Goal: Task Accomplishment & Management: Manage account settings

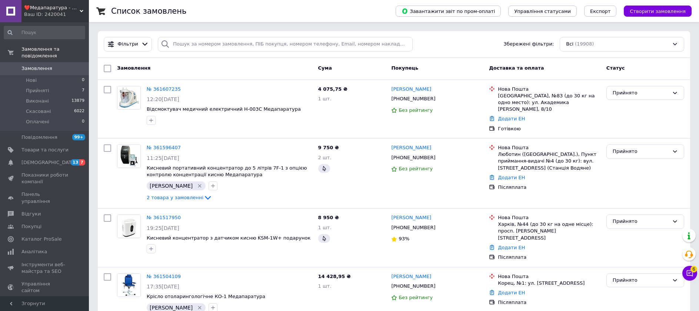
click at [74, 65] on span "0" at bounding box center [79, 68] width 20 height 7
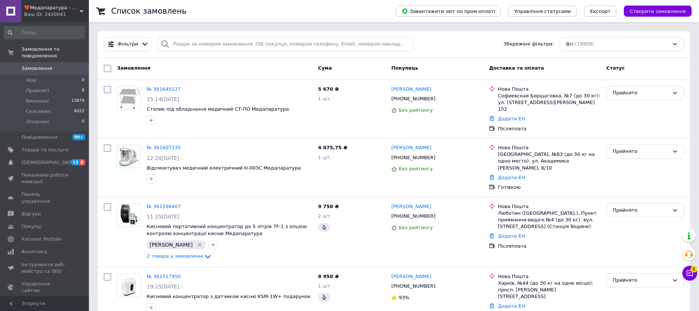
click at [27, 65] on span "Замовлення" at bounding box center [36, 68] width 31 height 7
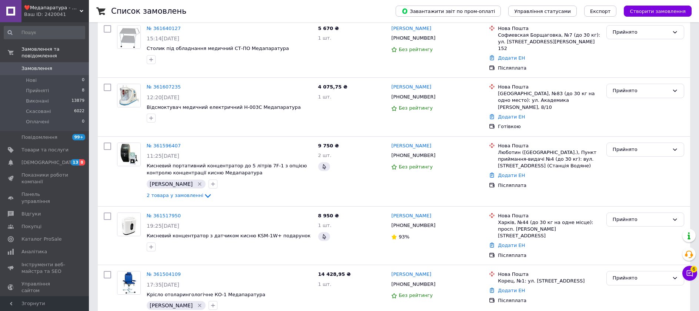
scroll to position [76, 0]
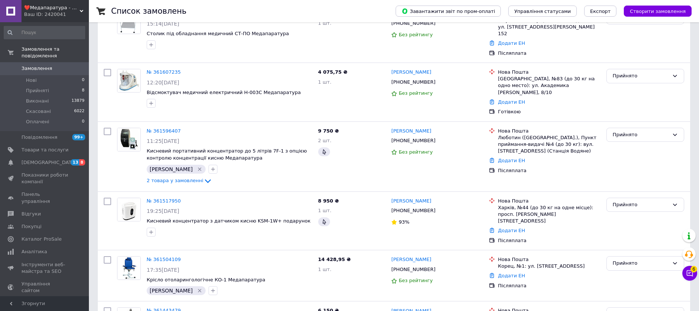
click at [53, 65] on span "Замовлення" at bounding box center [44, 68] width 47 height 7
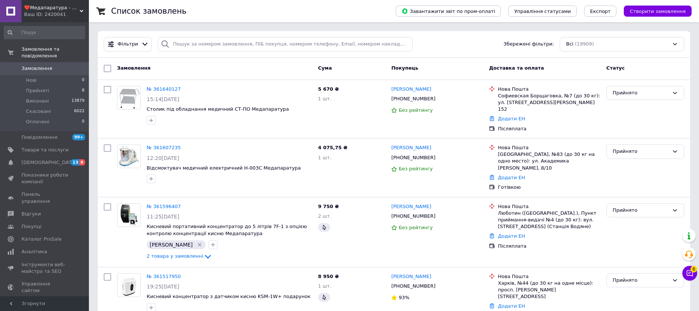
click at [80, 16] on div "Ваш ID: 2420041" at bounding box center [56, 14] width 65 height 7
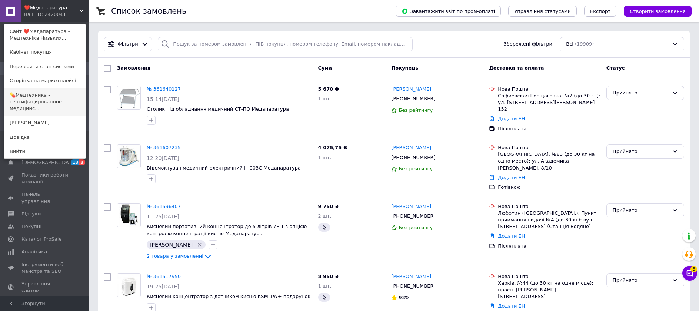
click at [45, 97] on link "💊Медтехника - сертифицированное медицинс..." at bounding box center [45, 102] width 82 height 28
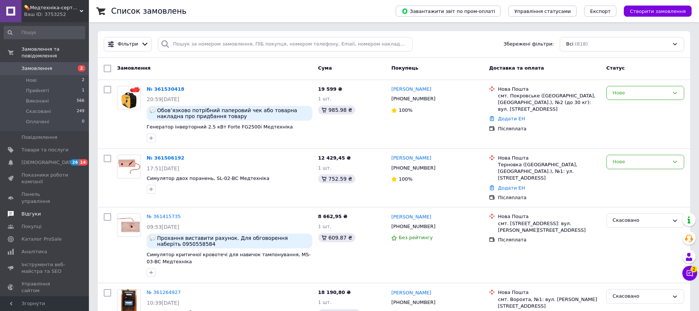
click at [39, 208] on link "Відгуки" at bounding box center [44, 214] width 89 height 13
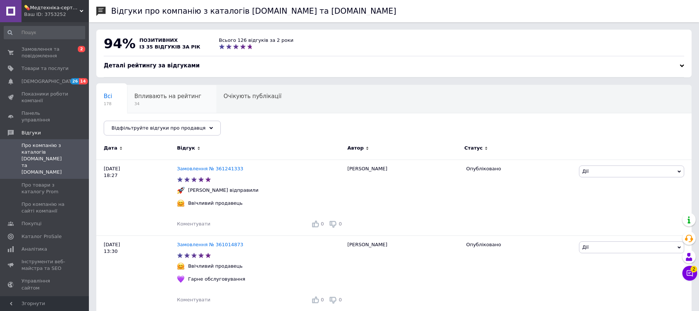
click at [154, 97] on span "Впливають на рейтинг" at bounding box center [168, 96] width 67 height 7
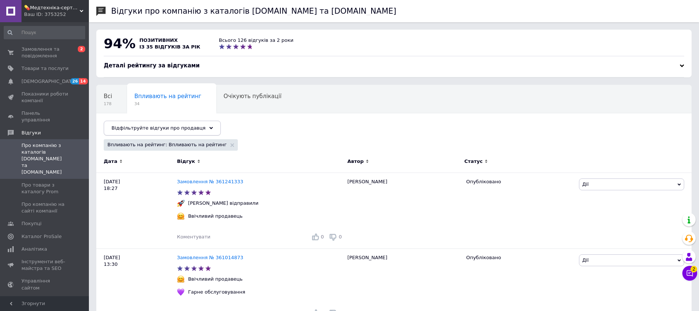
click at [164, 126] on span "Відфільтруйте відгуки про продавця" at bounding box center [159, 128] width 94 height 6
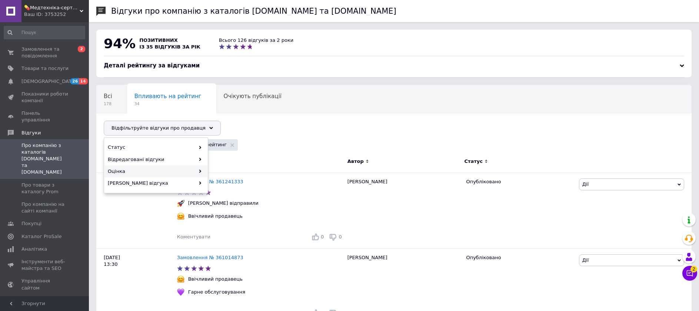
click at [148, 171] on div "Оцінка" at bounding box center [155, 172] width 103 height 12
click at [219, 149] on span "Негативні" at bounding box center [259, 147] width 94 height 7
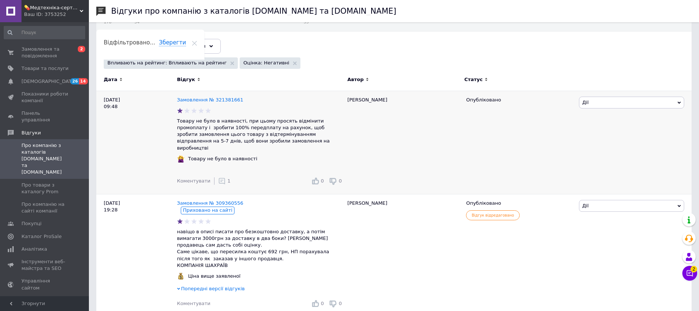
scroll to position [82, 0]
click at [40, 58] on span "Замовлення та повідомлення" at bounding box center [44, 52] width 47 height 13
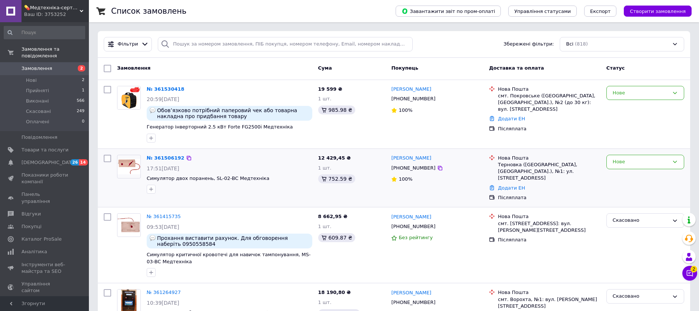
click at [277, 183] on div "№ 361506192 17:51, 11.09.2025 Симулятор двох поранень, SL-02-BC Медтехніка" at bounding box center [230, 174] width 172 height 45
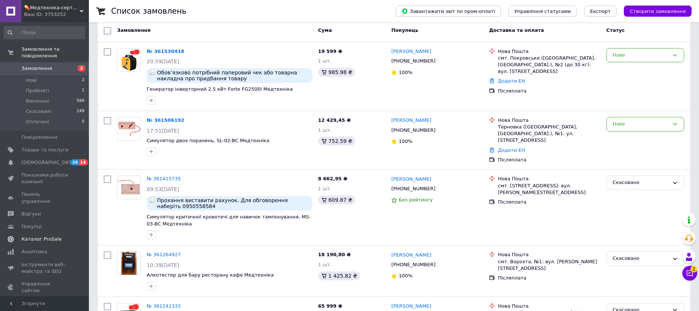
click at [33, 236] on span "Каталог ProSale" at bounding box center [41, 239] width 40 height 7
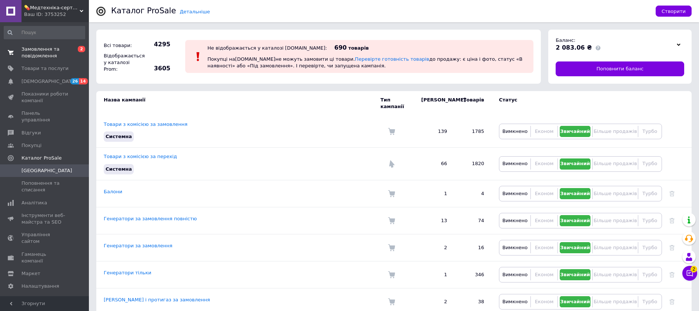
click at [37, 57] on span "Замовлення та повідомлення" at bounding box center [44, 52] width 47 height 13
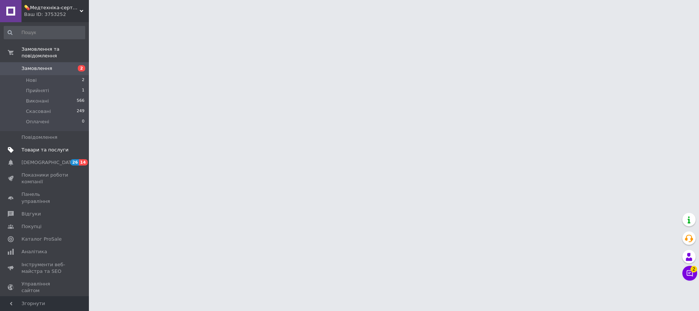
click at [33, 147] on span "Товари та послуги" at bounding box center [44, 150] width 47 height 7
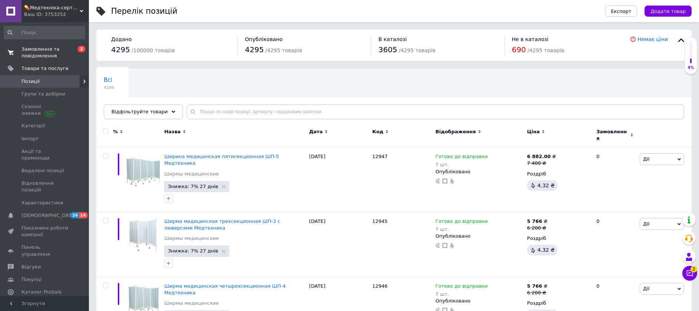
click at [48, 50] on span "Замовлення та повідомлення" at bounding box center [44, 52] width 47 height 13
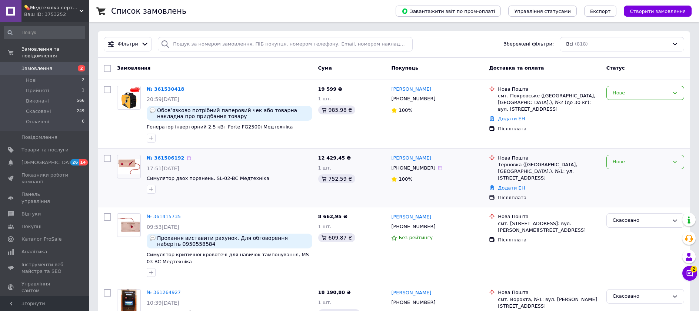
click at [628, 167] on div "Нове" at bounding box center [646, 162] width 78 height 14
click at [629, 180] on li "Прийнято" at bounding box center [645, 178] width 77 height 14
click at [500, 185] on link "Додати ЕН" at bounding box center [511, 188] width 27 height 6
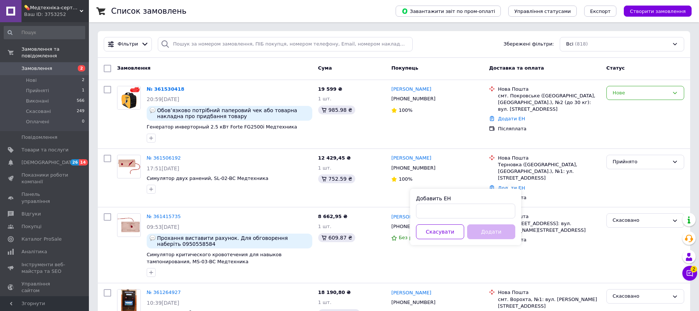
click at [490, 203] on div "Добавить ЕН" at bounding box center [465, 207] width 99 height 24
click at [490, 209] on input "Добавить ЕН" at bounding box center [465, 211] width 99 height 15
paste input "20 4512 4692 5881"
type input "20451246925881"
click at [504, 236] on button "Додати" at bounding box center [491, 232] width 48 height 15
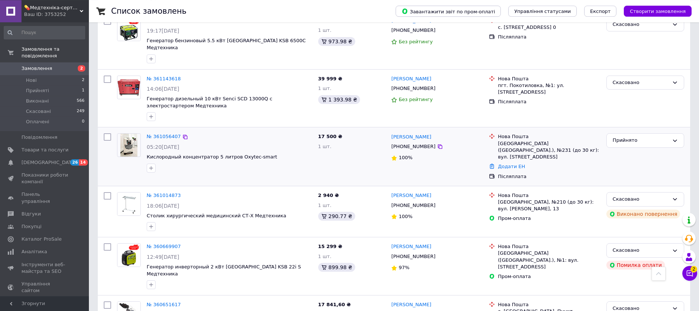
scroll to position [397, 0]
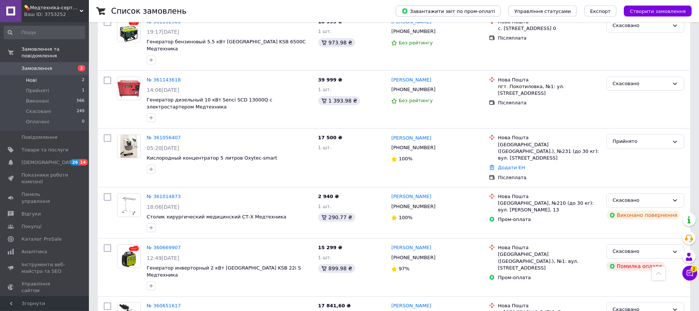
click at [54, 76] on li "Нові 2" at bounding box center [44, 80] width 89 height 10
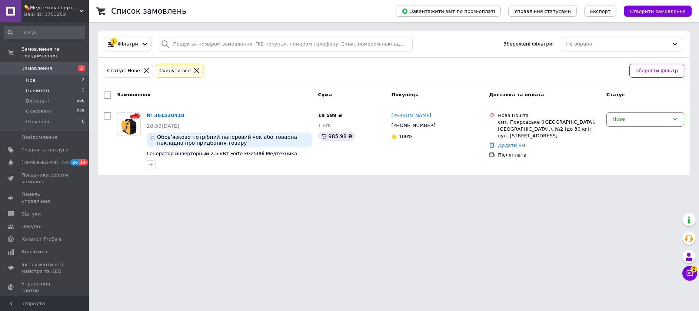
click at [51, 86] on li "Прийняті 1" at bounding box center [44, 91] width 89 height 10
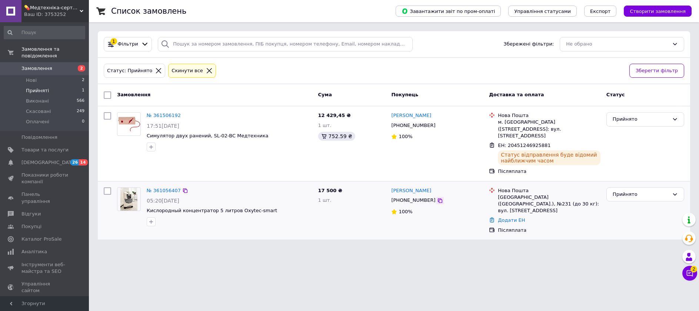
click at [437, 198] on icon at bounding box center [440, 201] width 6 height 6
click at [54, 65] on span "Замовлення" at bounding box center [44, 68] width 47 height 7
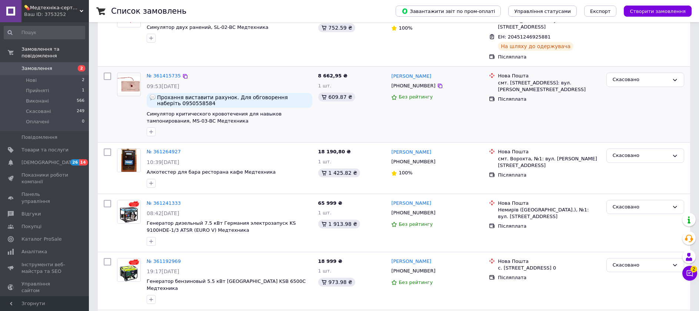
scroll to position [38, 0]
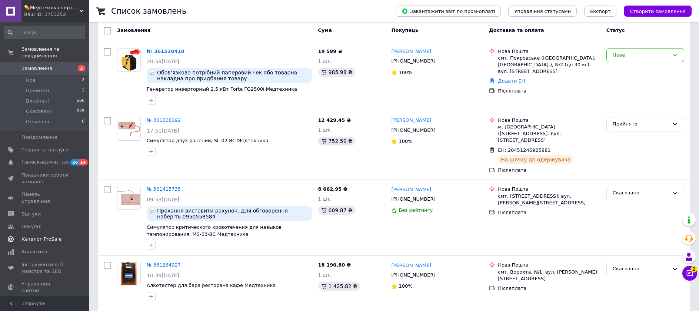
click at [50, 236] on span "Каталог ProSale" at bounding box center [41, 239] width 40 height 7
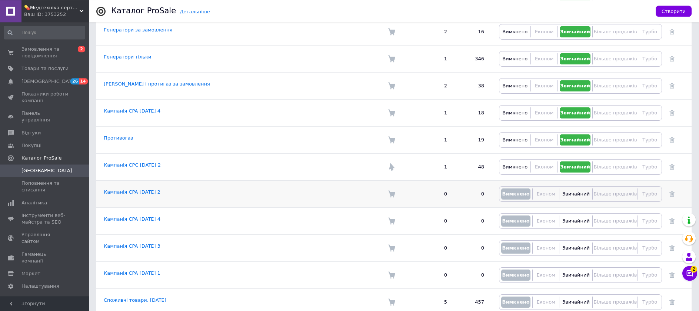
scroll to position [227, 0]
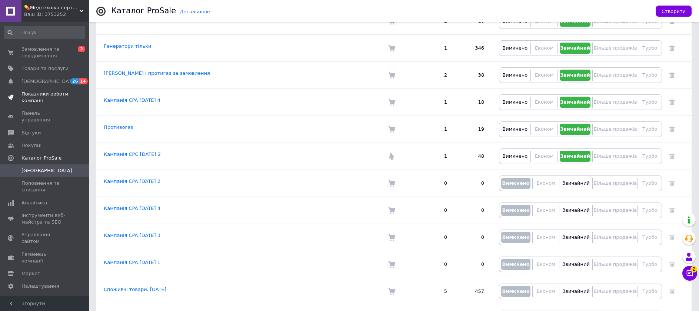
click at [42, 96] on span "Показники роботи компанії" at bounding box center [44, 97] width 47 height 13
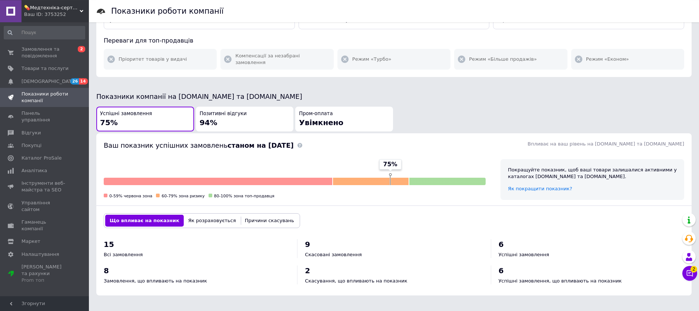
scroll to position [76, 0]
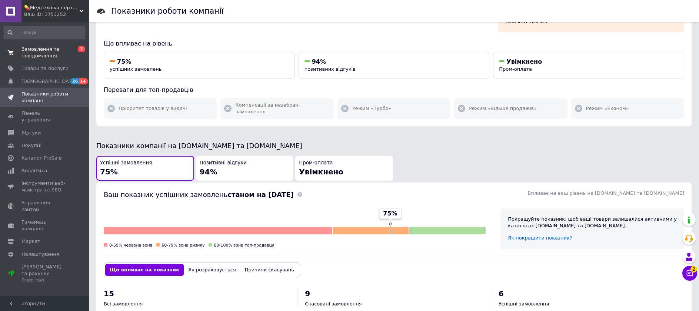
click at [50, 55] on span "Замовлення та повідомлення" at bounding box center [44, 52] width 47 height 13
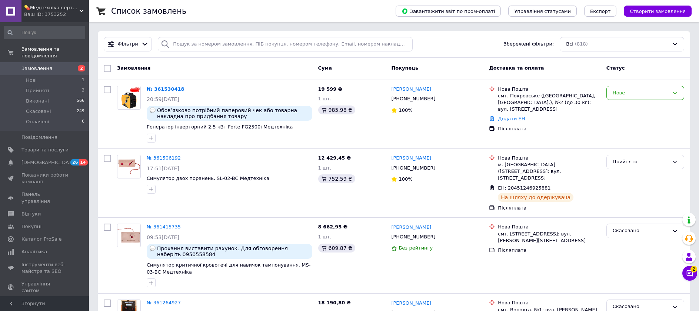
click at [77, 8] on span "💊Медтехніка-сертифіковане медичне обладнання💊" at bounding box center [52, 7] width 56 height 7
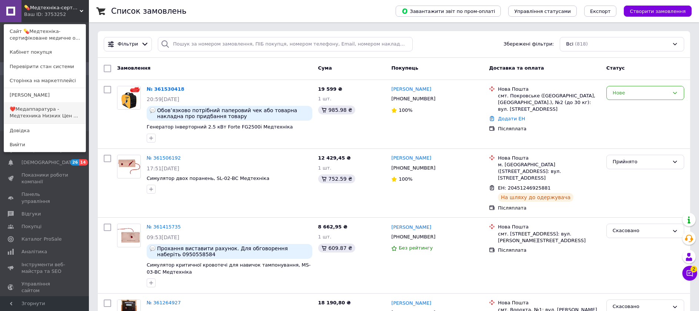
click at [60, 108] on link "❤️Медаппаратура - Медтехника Низких Цен ..." at bounding box center [45, 112] width 82 height 21
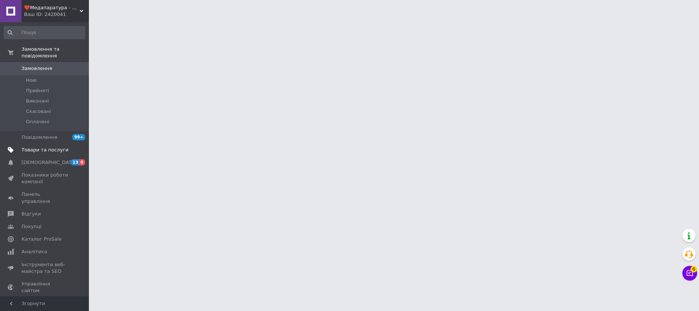
click at [56, 147] on link "Товари та послуги" at bounding box center [44, 150] width 89 height 13
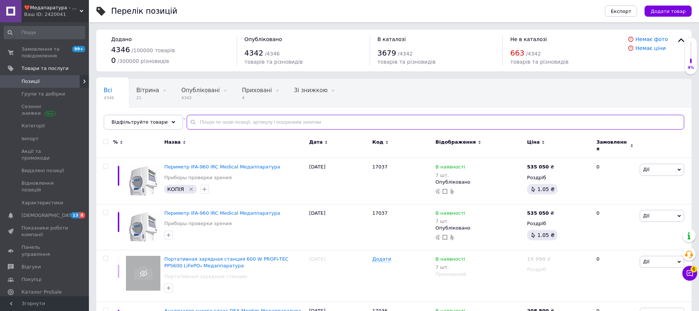
click at [259, 121] on input "text" at bounding box center [436, 122] width 498 height 15
paste input "RIVER 2 Pro"
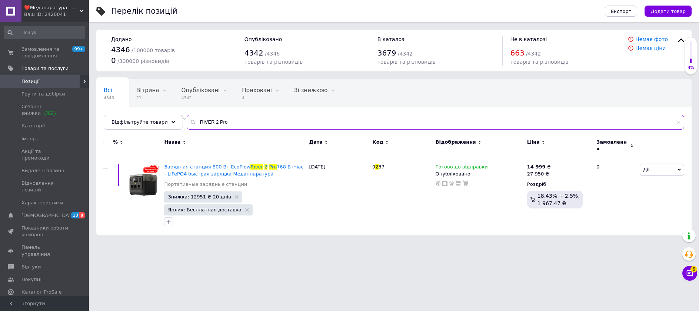
drag, startPoint x: 234, startPoint y: 126, endPoint x: 75, endPoint y: 120, distance: 159.1
click at [187, 120] on input "RIVER 2 Pro" at bounding box center [436, 122] width 498 height 15
paste input "Max"
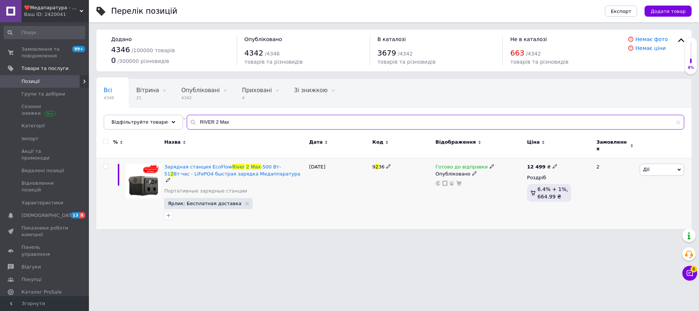
type input "RIVER 2 Max"
click at [544, 164] on div "12 499 ₴" at bounding box center [542, 167] width 30 height 7
type input "10999"
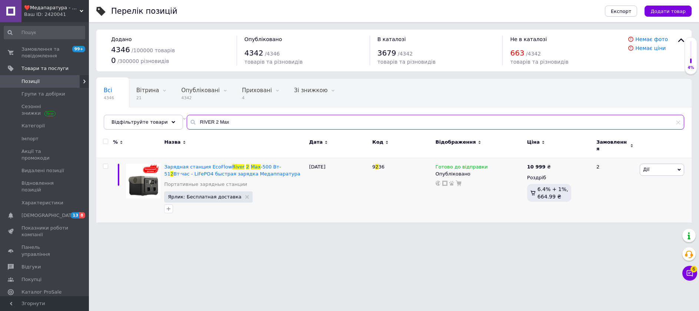
drag, startPoint x: 233, startPoint y: 122, endPoint x: 91, endPoint y: 119, distance: 141.9
click at [187, 119] on input "RIVER 2 Max" at bounding box center [436, 122] width 498 height 15
paste input "DELTA Pro"
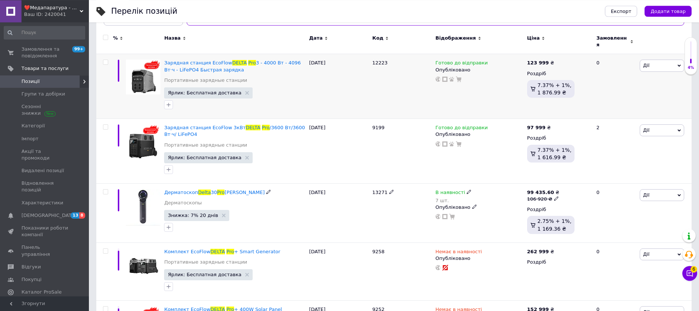
scroll to position [104, 0]
type input "DELTA Pro"
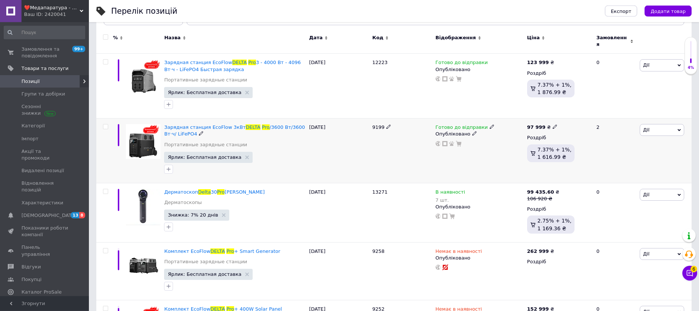
click at [535, 126] on b "97 999" at bounding box center [536, 128] width 19 height 6
click at [675, 126] on span "Дії" at bounding box center [662, 130] width 44 height 12
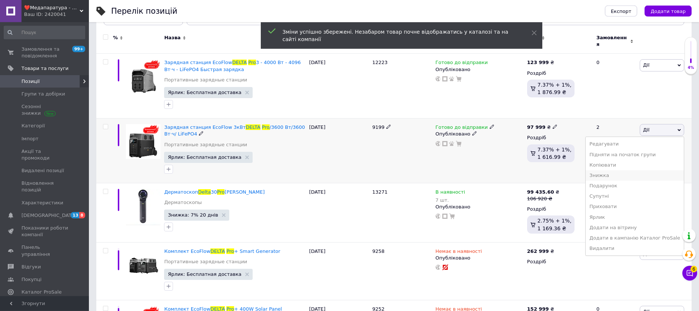
click at [625, 172] on li "Знижка" at bounding box center [635, 175] width 98 height 10
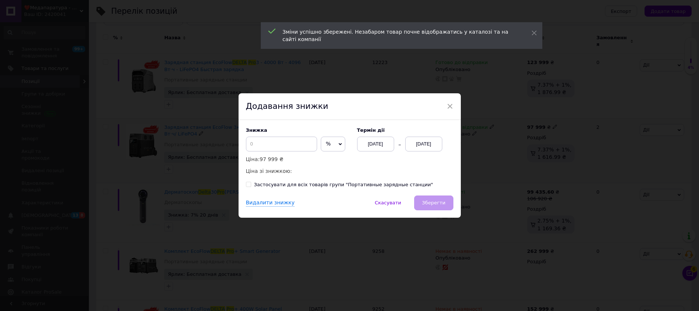
click at [321, 143] on span "%" at bounding box center [333, 144] width 24 height 15
click at [325, 163] on li "₴" at bounding box center [333, 160] width 24 height 10
click at [295, 147] on input at bounding box center [281, 144] width 71 height 15
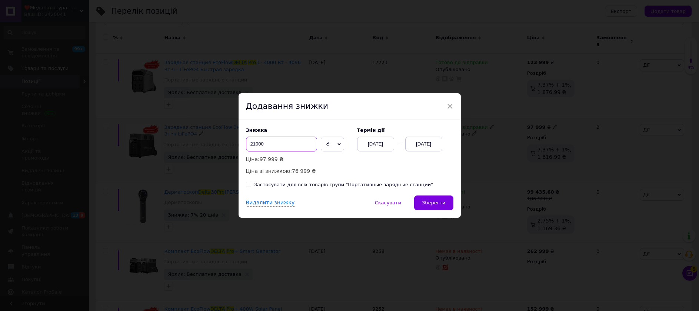
type input "21000"
click at [424, 143] on div "[DATE]" at bounding box center [423, 144] width 37 height 15
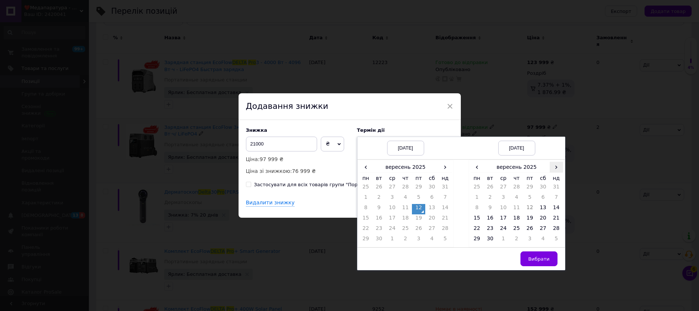
click at [556, 172] on span "›" at bounding box center [556, 167] width 13 height 11
click at [517, 209] on td "16" at bounding box center [516, 209] width 13 height 10
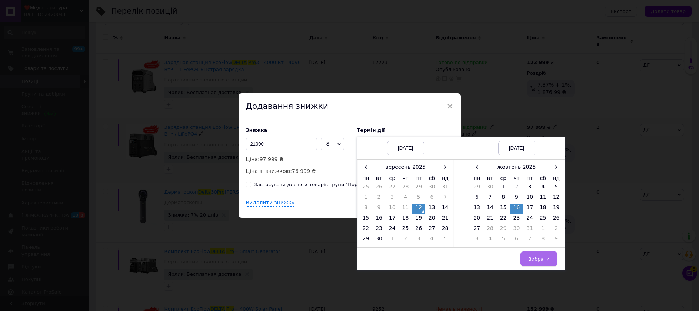
click at [544, 259] on span "Вибрати" at bounding box center [538, 259] width 21 height 6
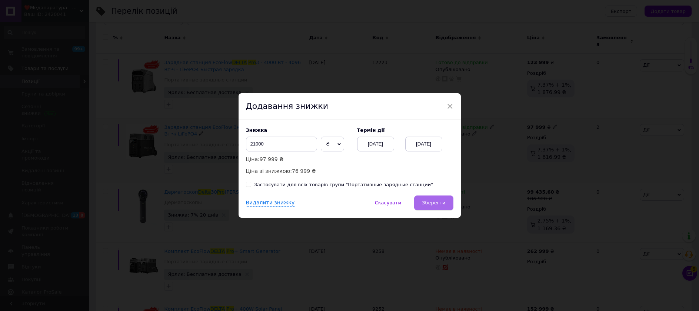
click at [452, 206] on button "Зберегти" at bounding box center [433, 203] width 39 height 15
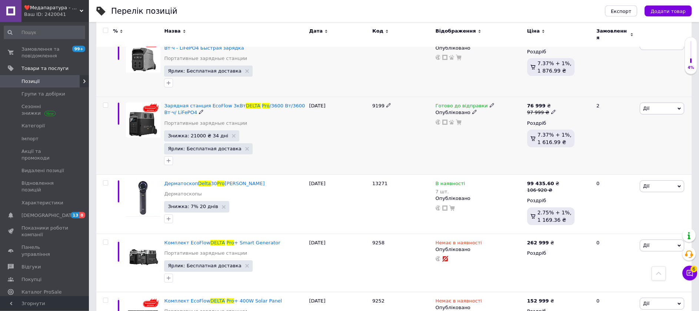
scroll to position [0, 0]
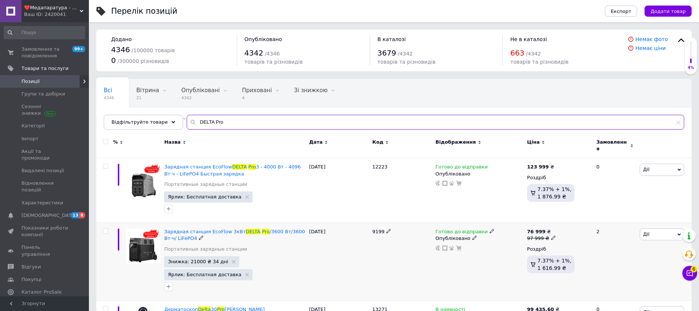
drag, startPoint x: 242, startPoint y: 118, endPoint x: 93, endPoint y: 118, distance: 148.6
click at [187, 118] on input "DELTA Pro" at bounding box center [436, 122] width 498 height 15
paste input "3"
type input "DELTA Pro 3"
click at [70, 11] on div "Ваш ID: 2420041" at bounding box center [56, 14] width 65 height 7
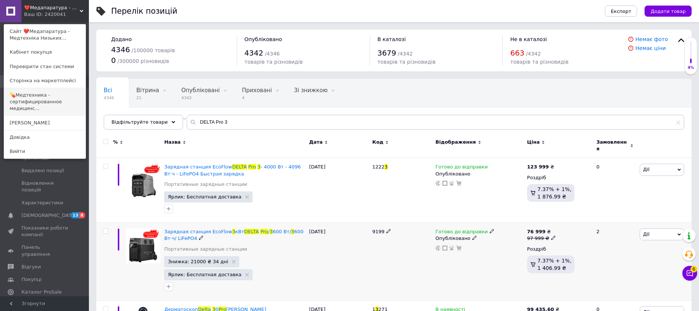
click at [47, 98] on link "💊Медтехника - сертифицированное медицинс..." at bounding box center [45, 102] width 82 height 28
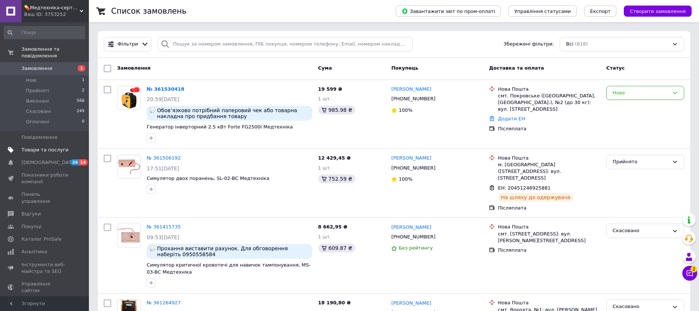
click at [51, 147] on span "Товари та послуги" at bounding box center [44, 150] width 47 height 7
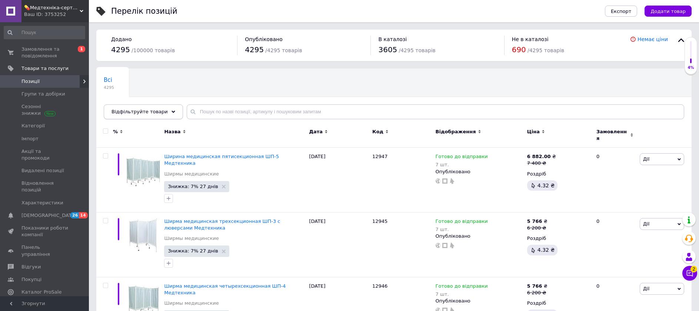
click at [162, 112] on div "Відфільтруйте товари" at bounding box center [143, 111] width 79 height 15
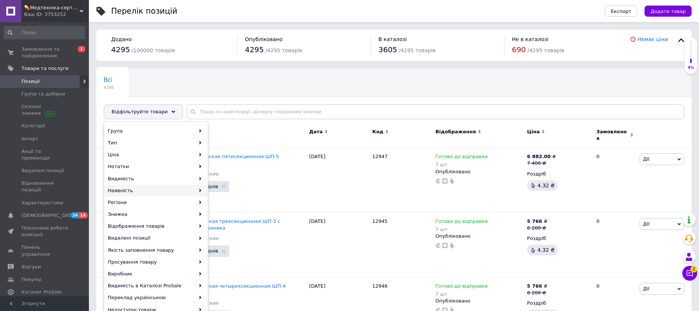
click at [154, 189] on div "Наявність" at bounding box center [155, 191] width 103 height 12
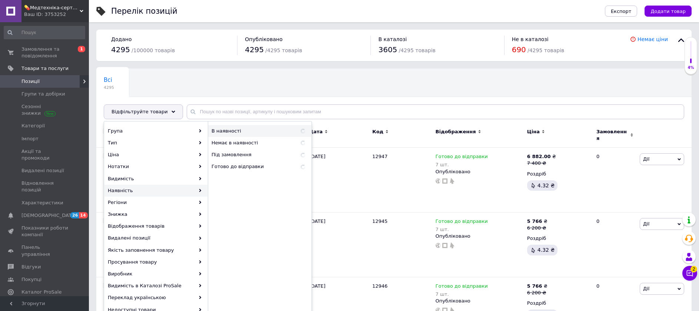
click at [233, 131] on span "В наявності" at bounding box center [247, 131] width 71 height 7
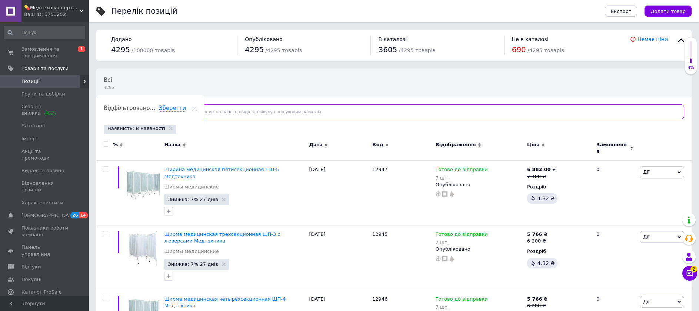
click at [216, 112] on input "text" at bounding box center [436, 111] width 498 height 15
paste input "ecoflow"
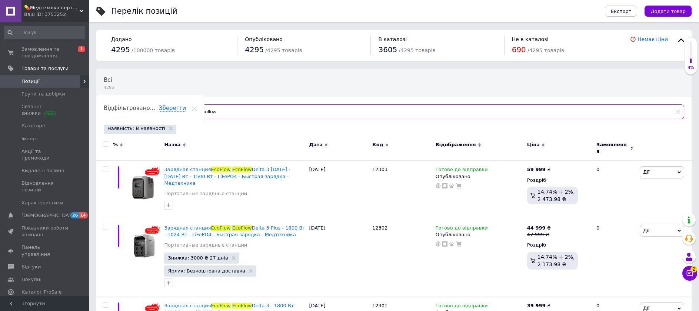
type input "ecoflow"
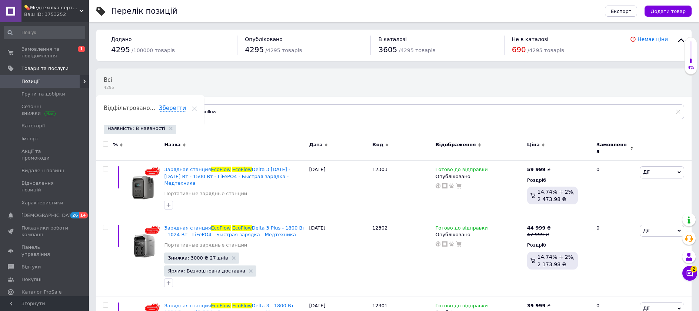
click at [106, 143] on input "checkbox" at bounding box center [105, 144] width 5 height 5
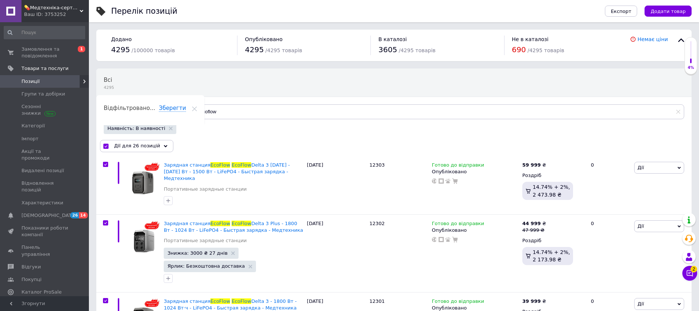
checkbox input "true"
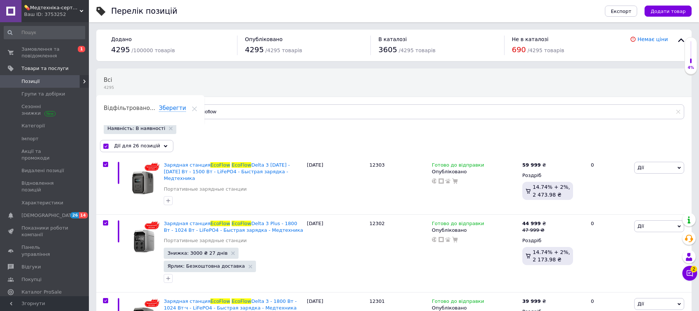
checkbox input "true"
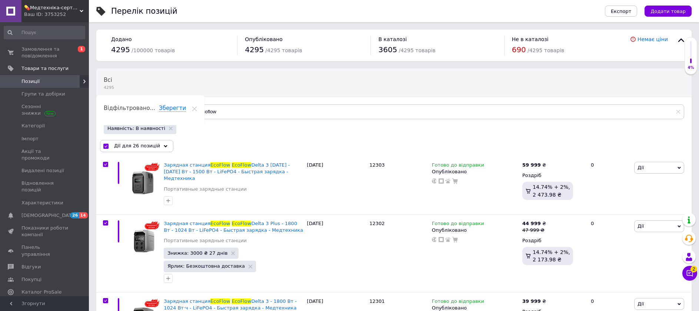
checkbox input "true"
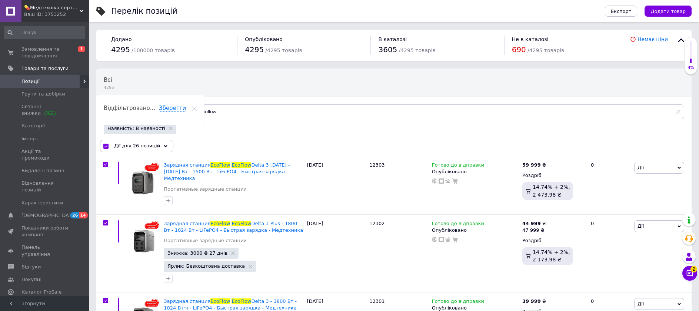
checkbox input "true"
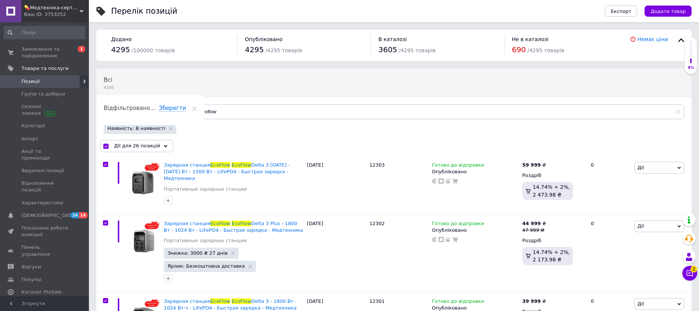
checkbox input "true"
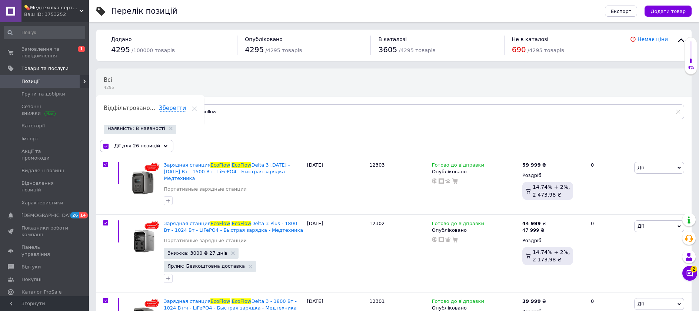
checkbox input "true"
click at [105, 147] on input "checkbox" at bounding box center [105, 146] width 5 height 5
checkbox input "false"
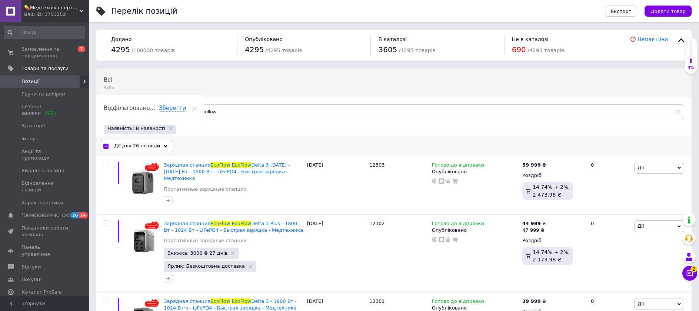
checkbox input "false"
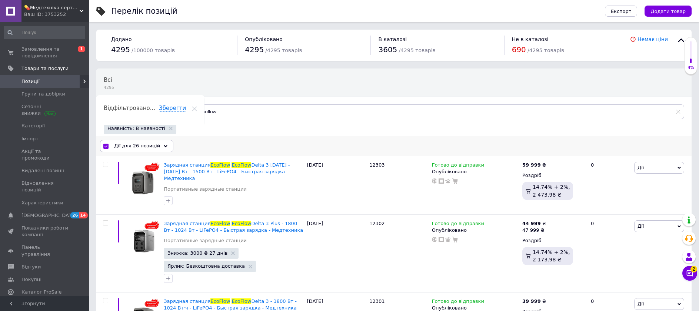
checkbox input "false"
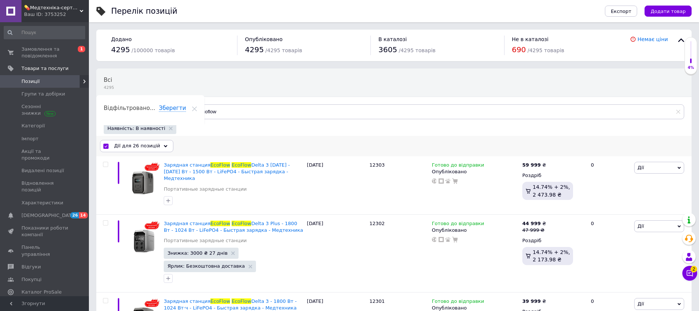
checkbox input "false"
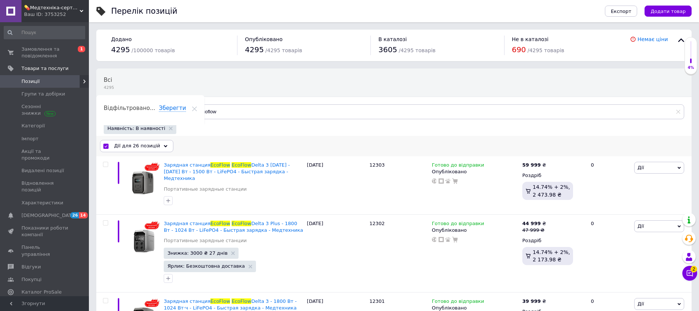
checkbox input "false"
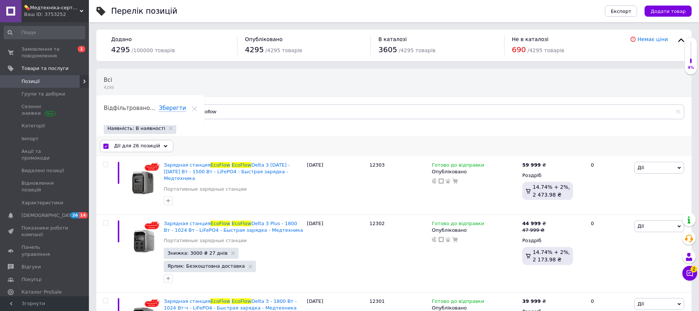
checkbox input "false"
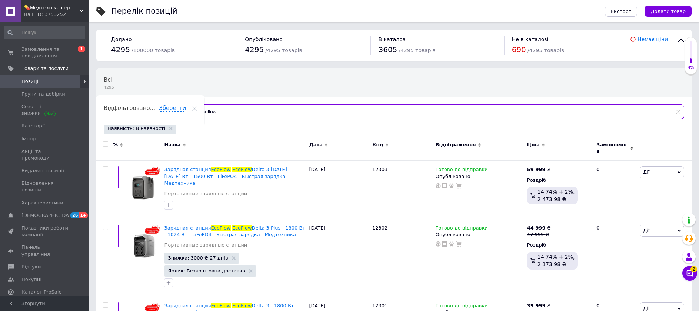
click at [213, 113] on input "ecoflow" at bounding box center [436, 111] width 498 height 15
type input "g"
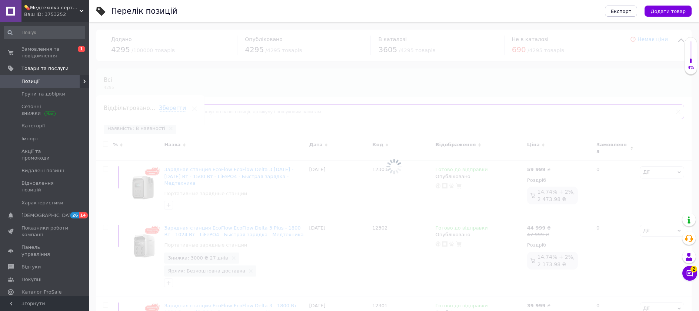
type input "п"
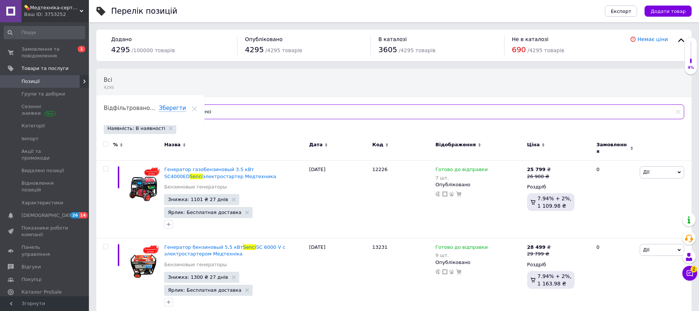
type input "senci"
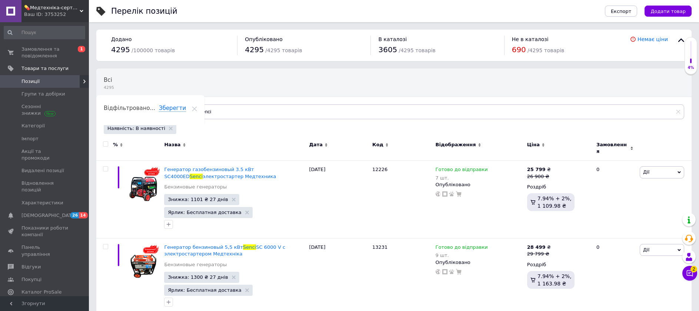
click at [54, 13] on div "Ваш ID: 3753252" at bounding box center [56, 14] width 65 height 7
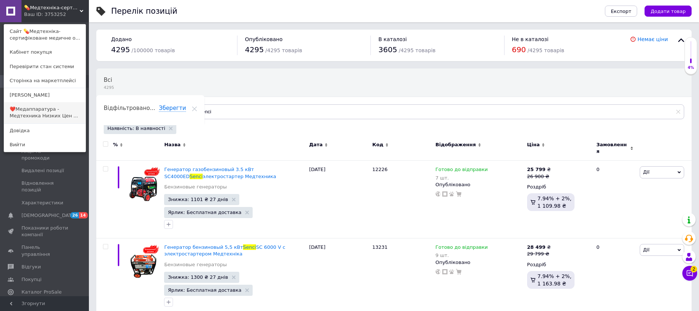
click at [47, 112] on link "❤️Медаппаратура - Медтехника Низких Цен ..." at bounding box center [45, 112] width 82 height 21
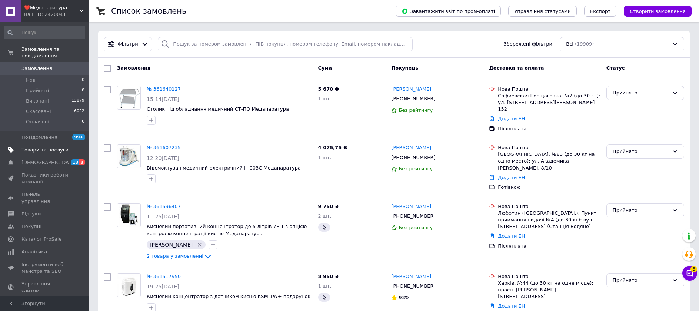
click at [27, 144] on link "Товари та послуги" at bounding box center [44, 150] width 89 height 13
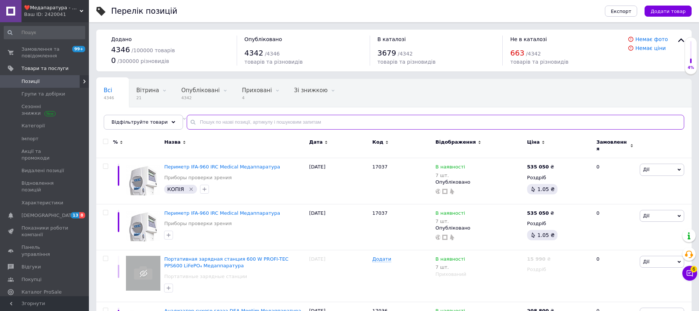
click at [217, 127] on input "text" at bounding box center [436, 122] width 498 height 15
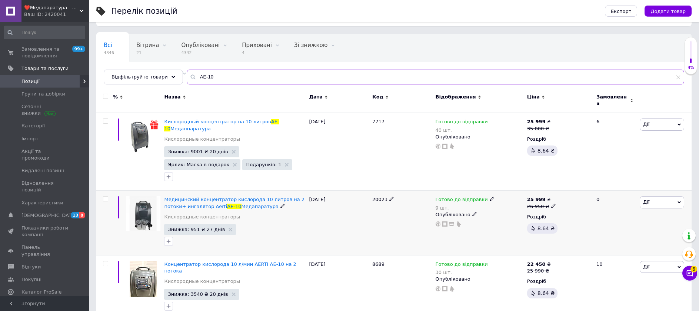
scroll to position [50, 0]
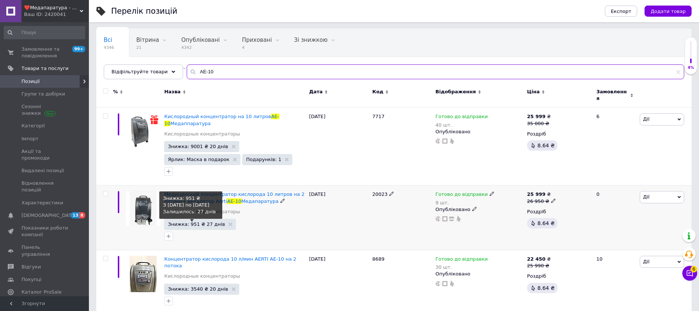
type input "AE-10"
click at [193, 222] on span "Знижка: 951 ₴ 27 днів" at bounding box center [196, 224] width 57 height 5
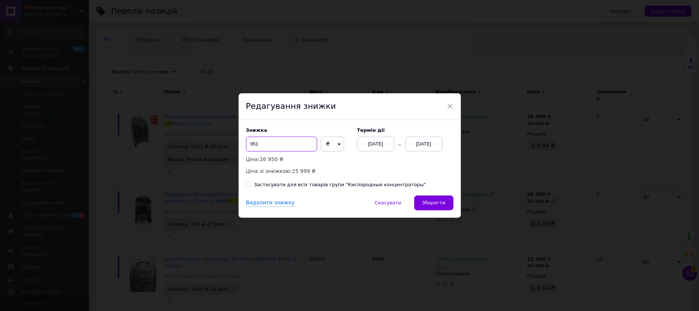
click at [251, 145] on input "951" at bounding box center [281, 144] width 71 height 15
type input "1951"
click at [442, 203] on span "Зберегти" at bounding box center [433, 203] width 23 height 6
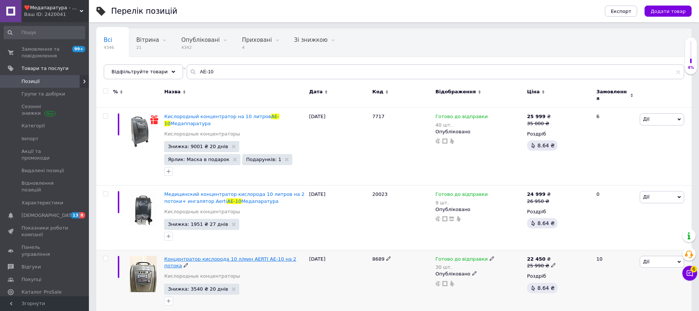
click at [269, 256] on span "Концентратор кислорода 10 л/мин AЕRTI АЕ-10 на 2 потока" at bounding box center [230, 262] width 132 height 12
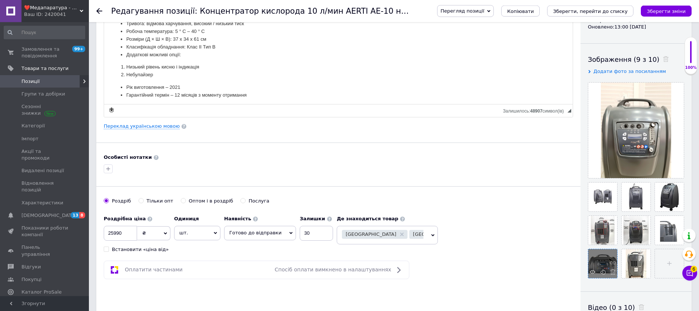
scroll to position [113, 0]
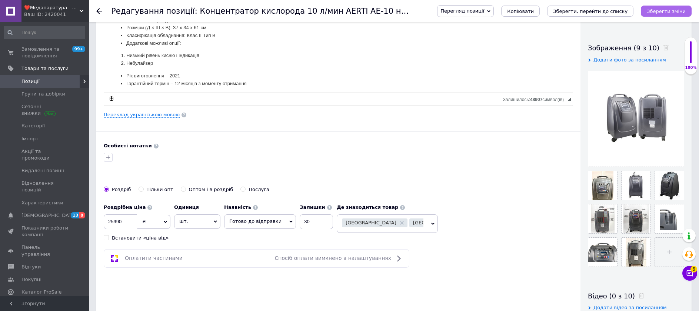
click at [669, 14] on icon "Зберегти зміни" at bounding box center [666, 12] width 39 height 6
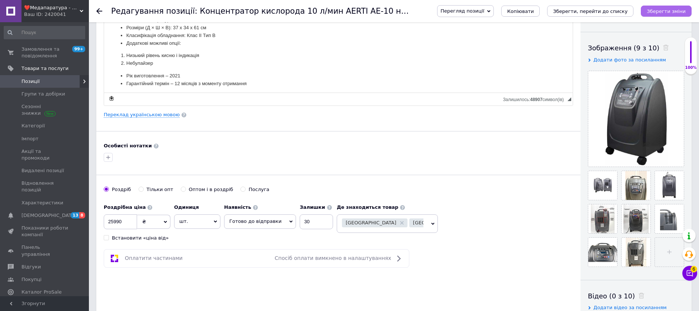
click at [669, 9] on icon "Зберегти зміни" at bounding box center [666, 12] width 39 height 6
drag, startPoint x: 323, startPoint y: 223, endPoint x: 290, endPoint y: 222, distance: 33.4
click at [290, 222] on div "Наявність Готово до відправки В наявності Немає в наявності Під замовлення Зали…" at bounding box center [278, 214] width 109 height 29
type input "9"
click at [666, 16] on button "Зберегти зміни" at bounding box center [666, 11] width 51 height 11
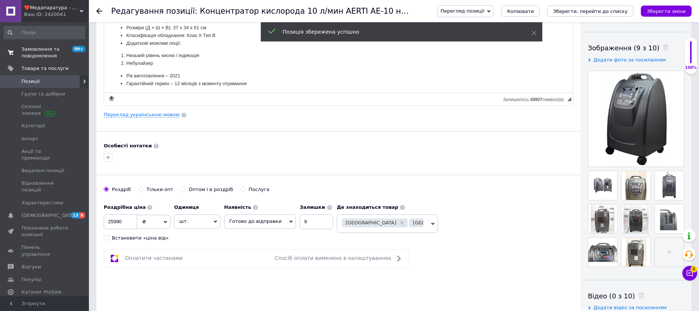
click at [56, 54] on span "Замовлення та повідомлення" at bounding box center [44, 52] width 47 height 13
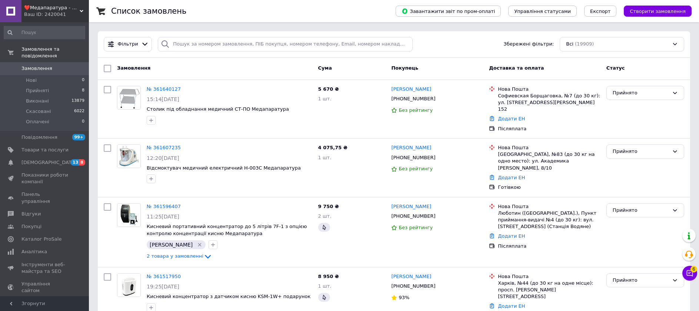
click at [67, 10] on span "❤️Медапаратура - Медтехніка Низьких Цін ✅" at bounding box center [52, 7] width 56 height 7
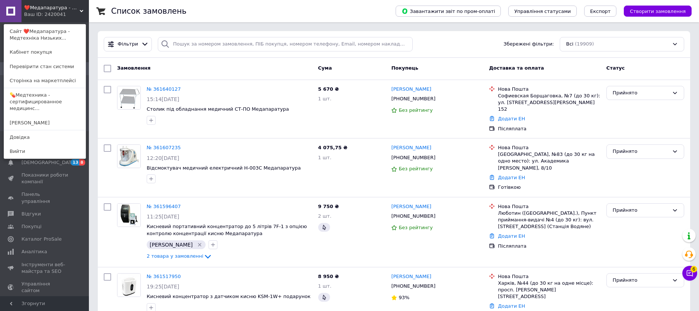
click at [67, 10] on span "❤️Медапаратура - Медтехніка Низьких Цін ✅" at bounding box center [52, 7] width 56 height 7
